Goal: Task Accomplishment & Management: Manage account settings

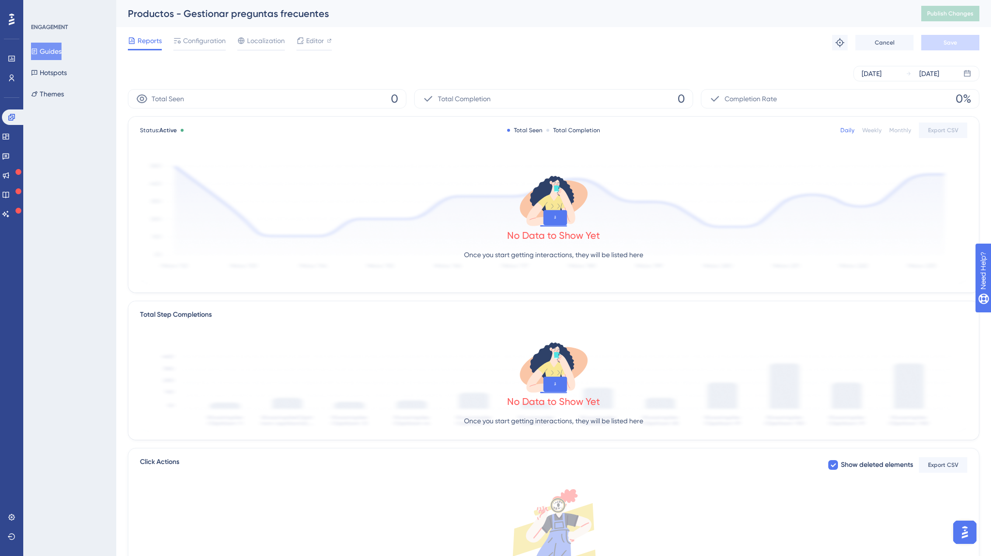
scroll to position [0, 0]
click at [55, 53] on button "Guides" at bounding box center [46, 51] width 31 height 17
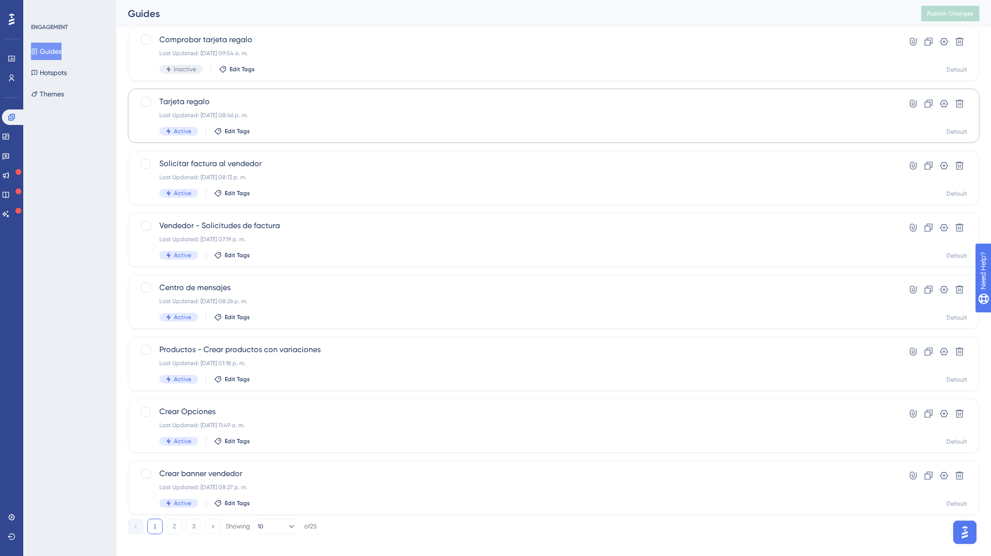
scroll to position [196, 0]
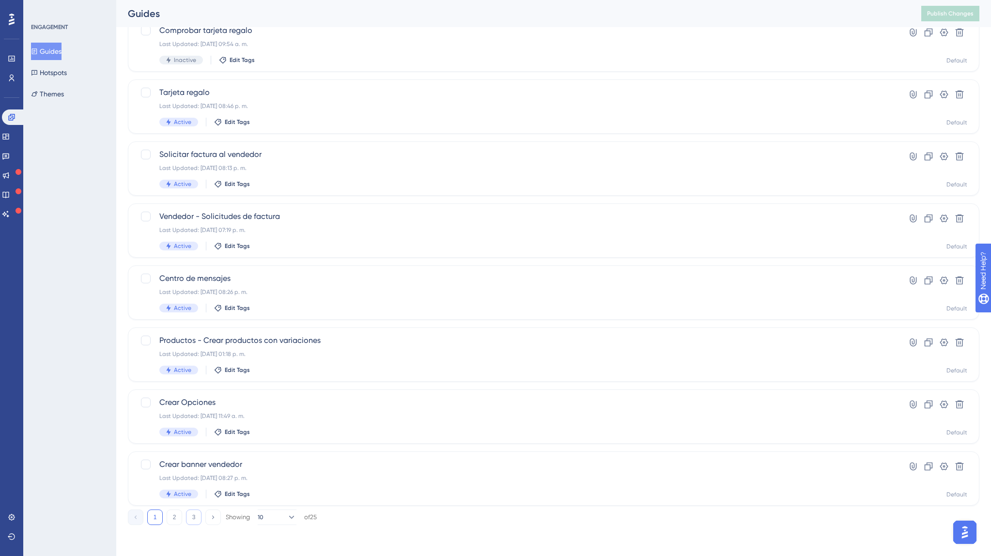
click at [198, 518] on button "3" at bounding box center [194, 518] width 16 height 16
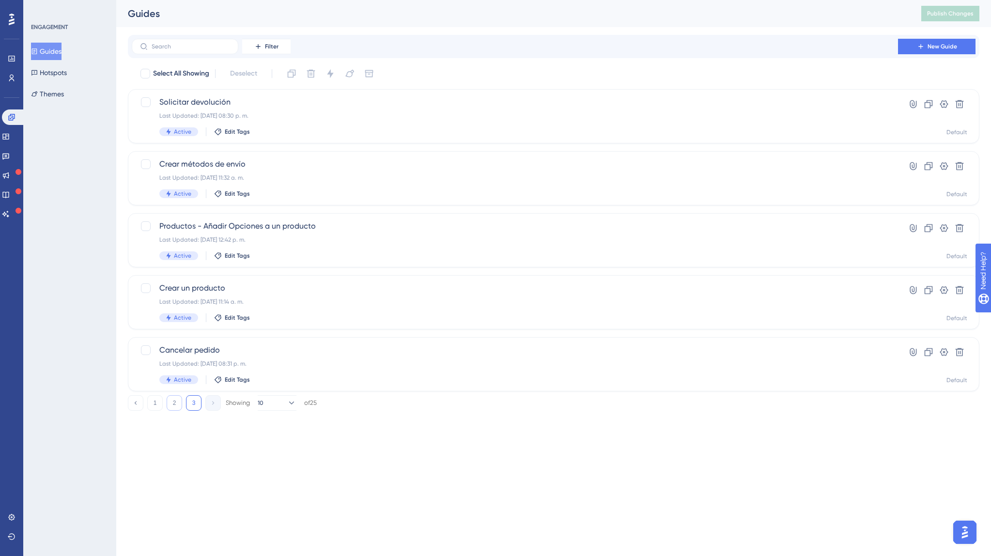
click at [176, 406] on button "2" at bounding box center [175, 403] width 16 height 16
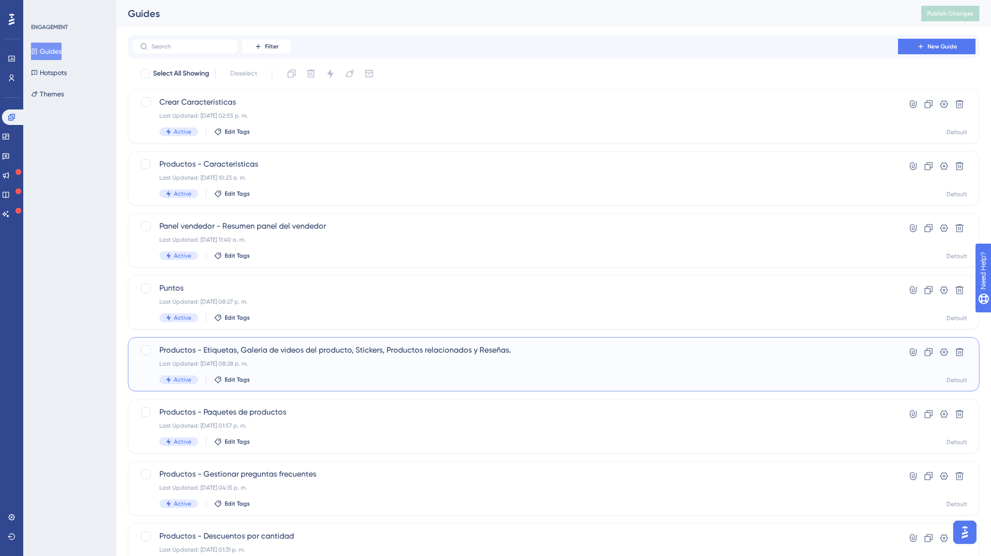
click at [267, 354] on span "Productos - Etiquetas, Galería de videos del producto, Stickers, Productos rela…" at bounding box center [514, 351] width 711 height 12
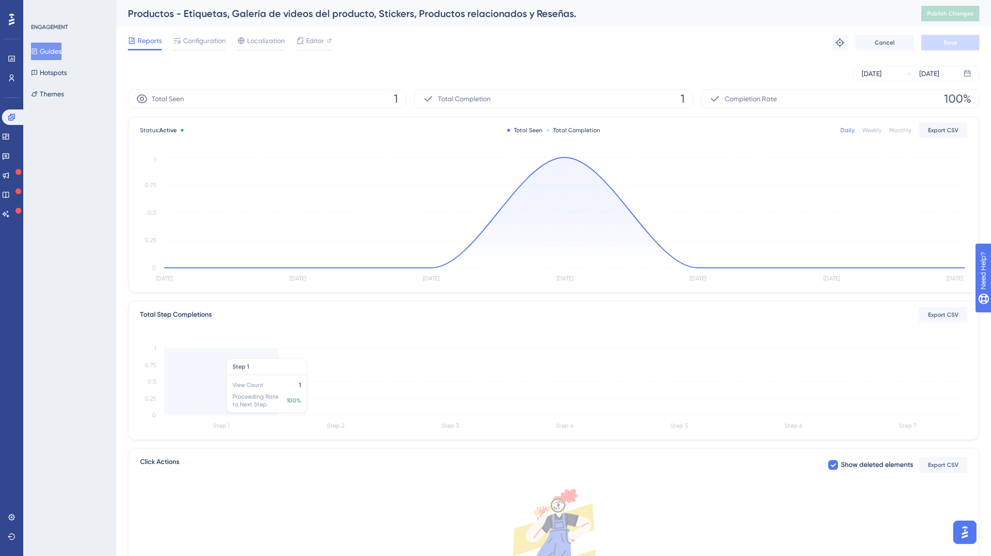
scroll to position [2, 0]
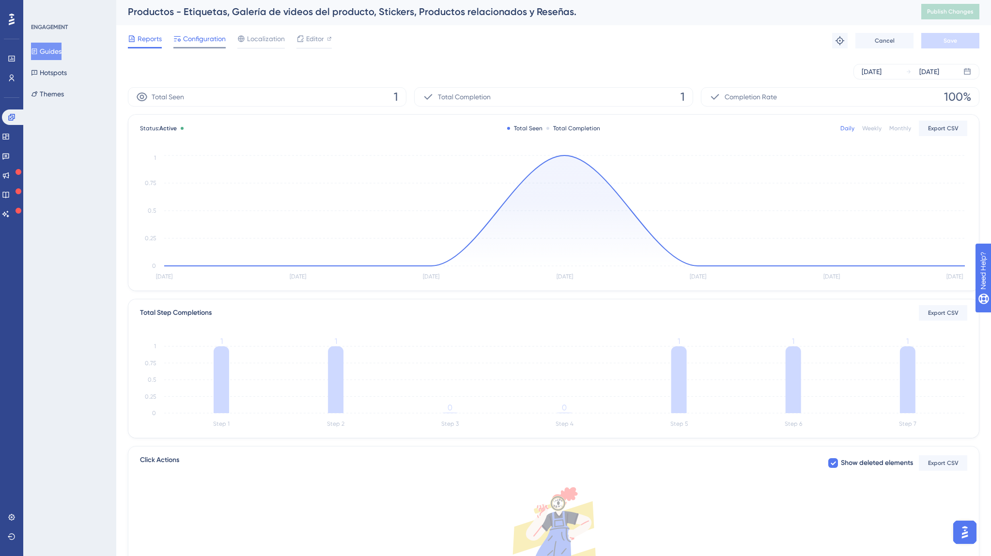
click at [204, 34] on span "Configuration" at bounding box center [204, 39] width 43 height 12
click at [204, 36] on span "Configuration" at bounding box center [204, 37] width 43 height 12
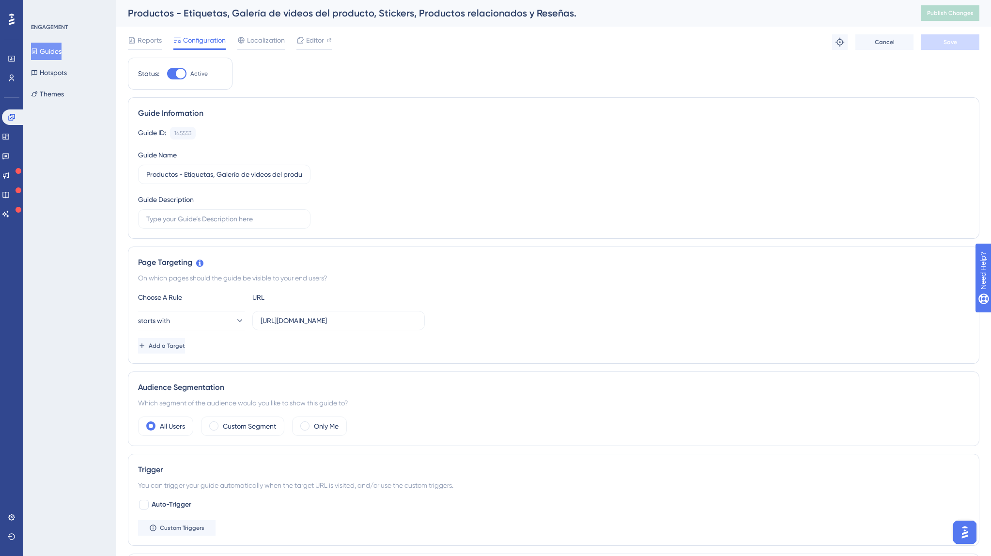
scroll to position [4, 0]
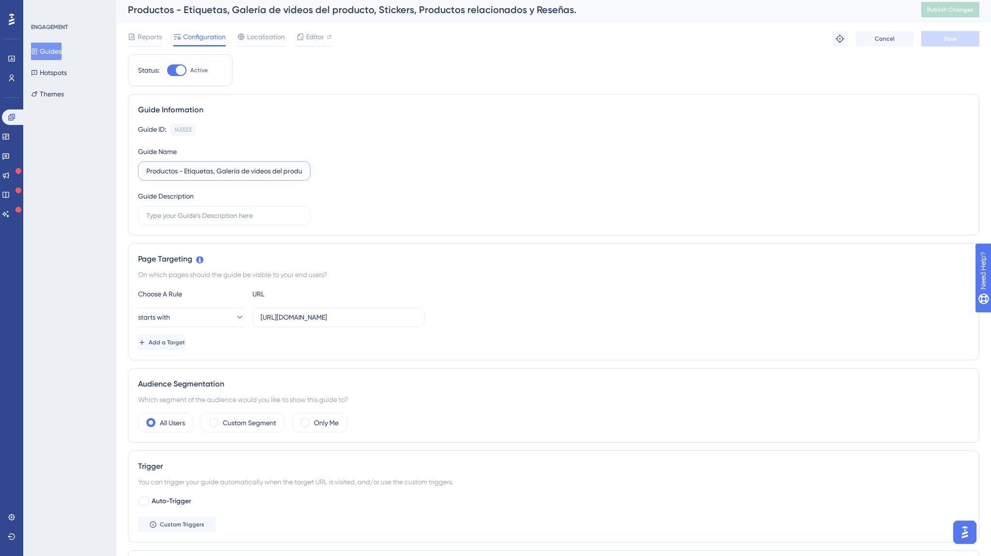
drag, startPoint x: 217, startPoint y: 168, endPoint x: 204, endPoint y: 169, distance: 13.6
click at [183, 169] on input "Productos - Etiquetas, Galería de videos del producto, Stickers, Productos rela…" at bounding box center [224, 171] width 156 height 11
type input "Productos - Galería de videos del producto, Stickers, Productos relacionados y …"
click at [943, 38] on button "Save" at bounding box center [951, 39] width 58 height 16
click at [234, 172] on input "Productos - Galería de videos del producto, Stickers, Productos relacionados y …" at bounding box center [224, 171] width 156 height 11
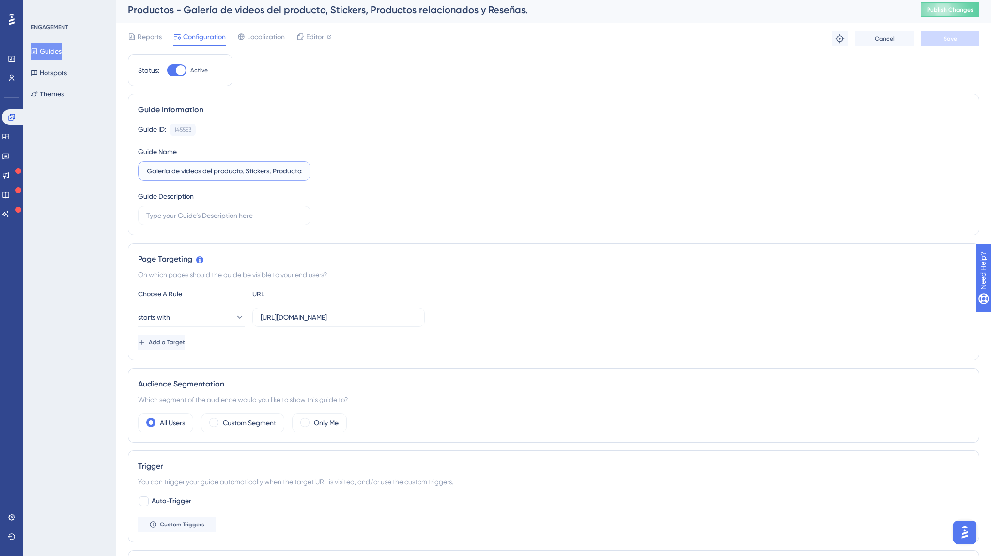
scroll to position [0, 117]
drag, startPoint x: 236, startPoint y: 171, endPoint x: 158, endPoint y: 167, distance: 78.6
click at [158, 167] on input "Productos - Galería de videos del producto, Stickers, Productos relacionados y …" at bounding box center [224, 171] width 156 height 11
click at [146, 170] on input "Productos - Galería de videos del producto, Stickers, Productos relacionados y …" at bounding box center [224, 171] width 156 height 11
drag, startPoint x: 150, startPoint y: 170, endPoint x: 112, endPoint y: 169, distance: 37.8
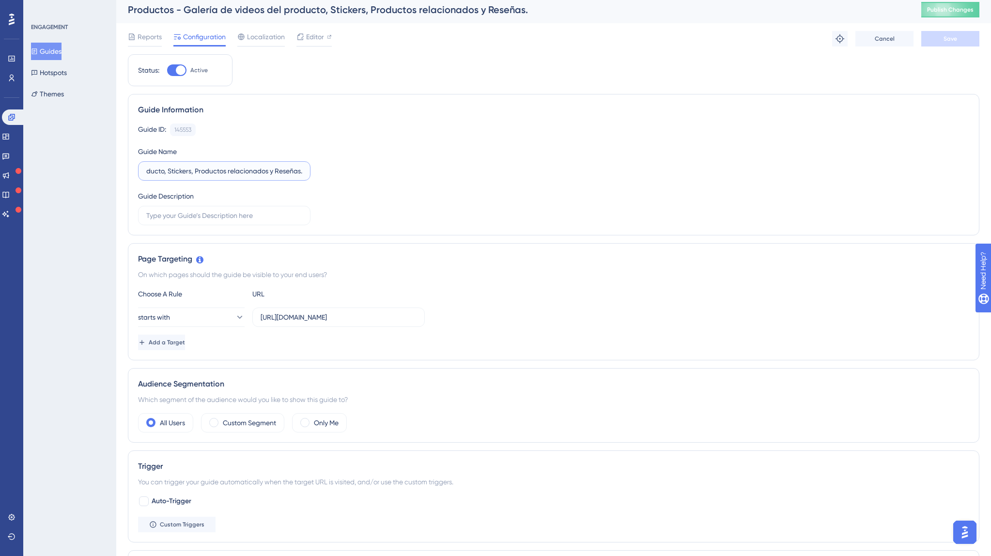
click at [116, 169] on div "Performance Users Engagement Widgets Feedback Product Updates Knowledge Base AI…" at bounding box center [553, 459] width 875 height 927
click at [158, 171] on input "Productos - Galería de videos del producto, Stickers, Productos relacionados y …" at bounding box center [224, 171] width 156 height 11
drag, startPoint x: 160, startPoint y: 171, endPoint x: 126, endPoint y: 170, distance: 34.4
click at [125, 169] on div "Performance Users Engagement Widgets Feedback Product Updates Knowledge Base AI…" at bounding box center [553, 460] width 875 height 927
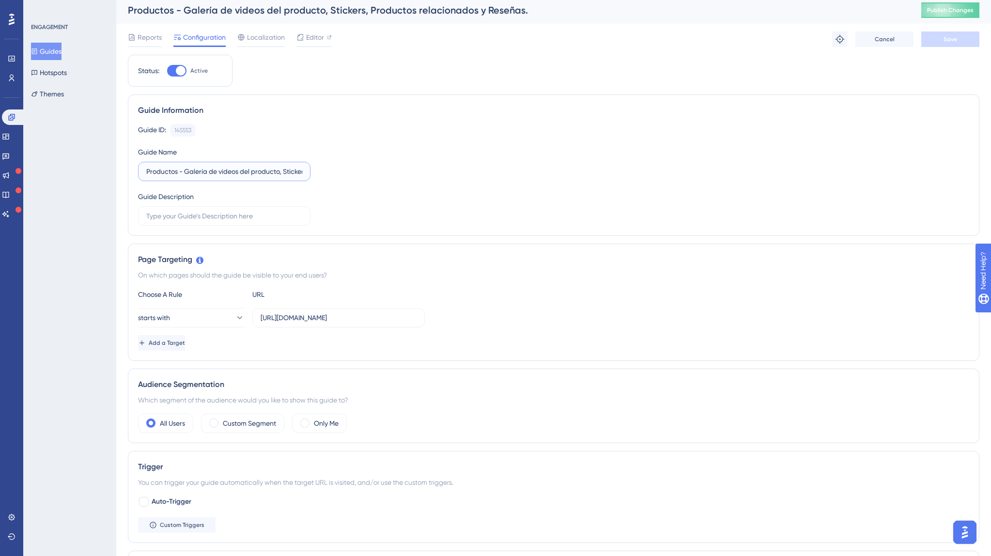
click at [184, 169] on input "Productos - Galería de videos del producto, Stickers, Productos relacionados y …" at bounding box center [224, 171] width 156 height 11
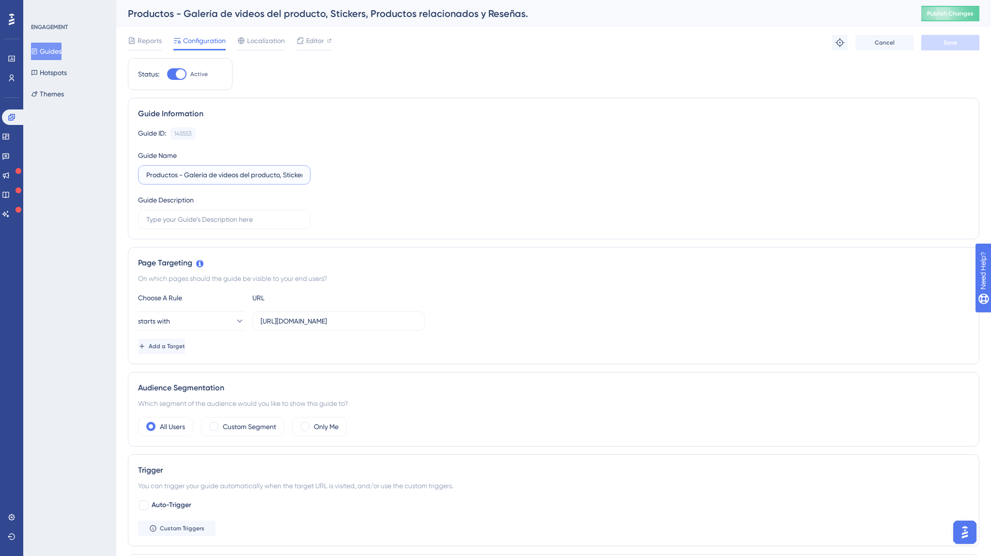
scroll to position [0, 117]
drag, startPoint x: 185, startPoint y: 171, endPoint x: 388, endPoint y: 176, distance: 203.1
click at [388, 176] on div "Guide ID: 145553 Copy Guide Name Productos - Galería de videos del producto, St…" at bounding box center [554, 178] width 832 height 102
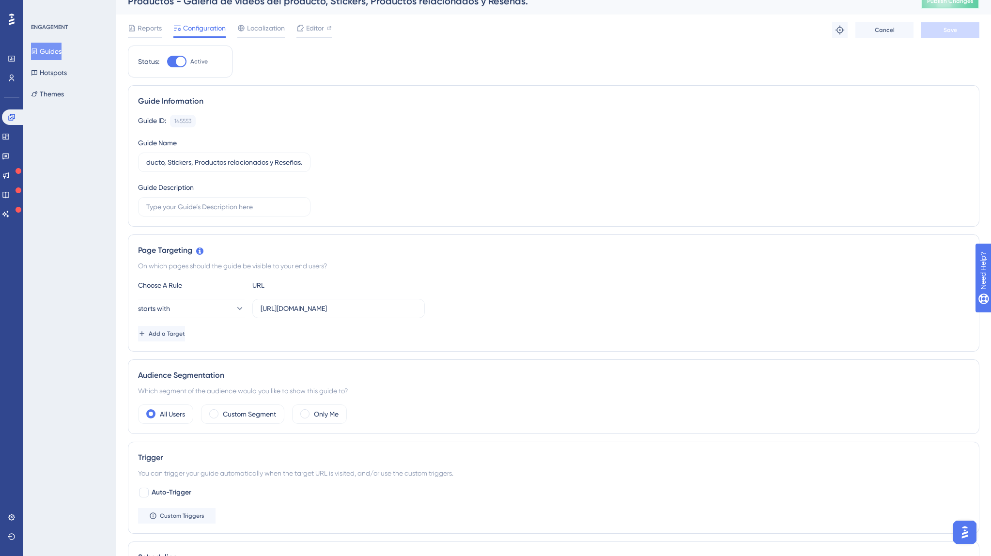
scroll to position [0, 0]
click at [938, 4] on span "Publish Changes" at bounding box center [950, 3] width 47 height 8
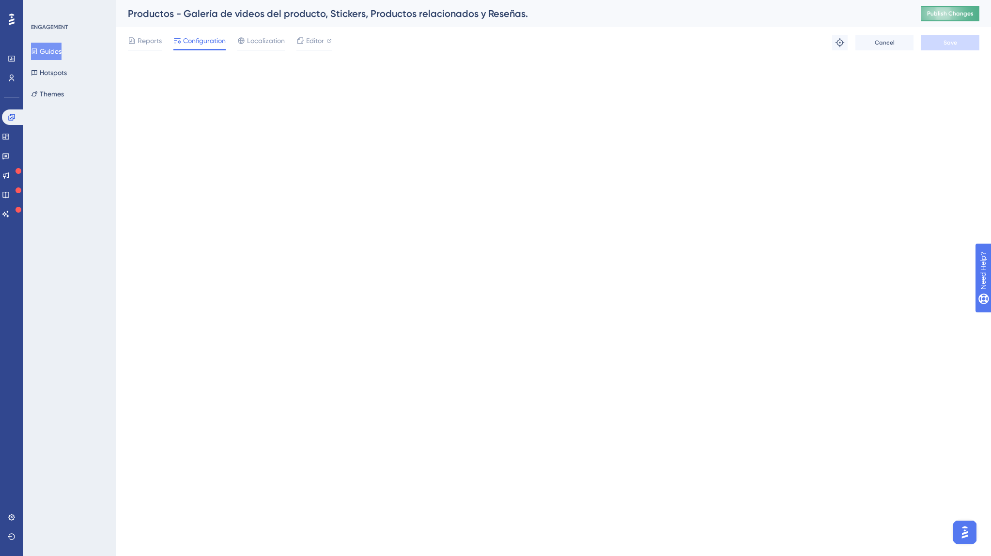
click at [950, 13] on span "Publish Changes" at bounding box center [950, 14] width 47 height 8
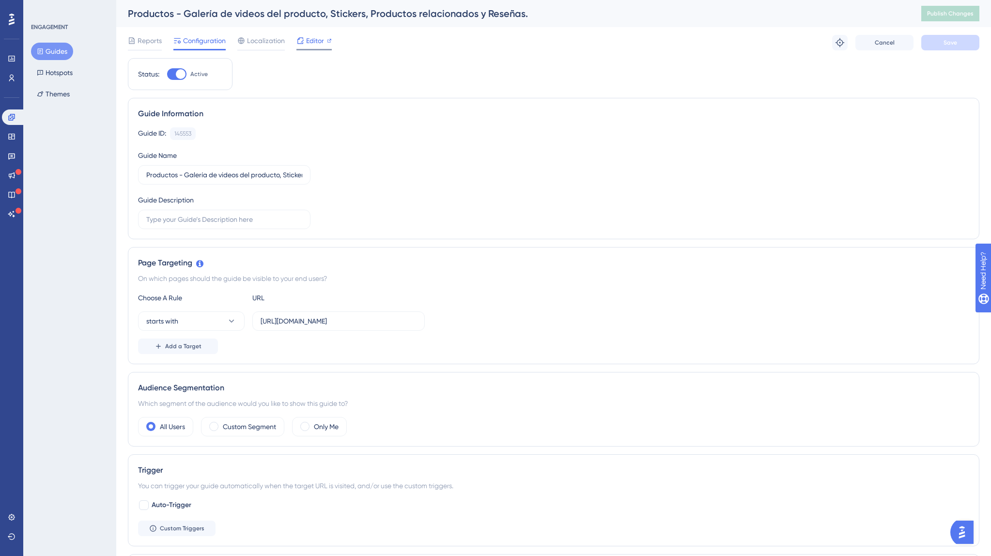
click at [318, 44] on span "Editor" at bounding box center [315, 41] width 18 height 12
